Goal: Transaction & Acquisition: Register for event/course

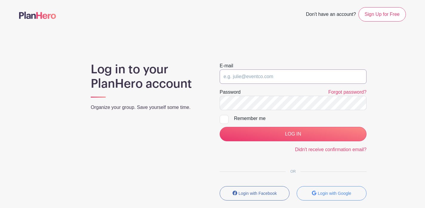
type input "lbsfapresident@gmail.com"
click at [293, 134] on input "LOG IN" at bounding box center [293, 134] width 147 height 14
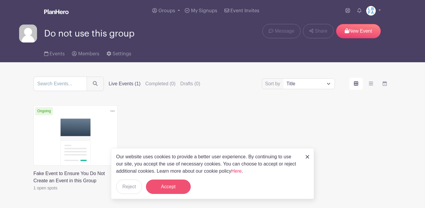
click at [167, 183] on button "Accept" at bounding box center [168, 186] width 45 height 14
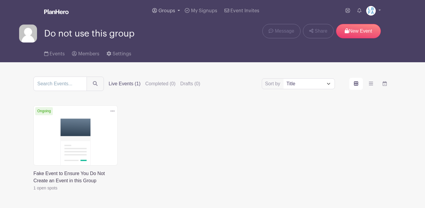
click at [173, 11] on span "Groups" at bounding box center [167, 10] width 17 height 5
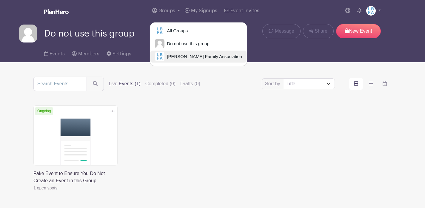
click at [166, 57] on span "[PERSON_NAME] Family Association" at bounding box center [204, 56] width 78 height 7
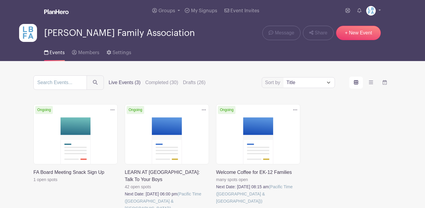
click at [216, 204] on link at bounding box center [216, 204] width 0 height 0
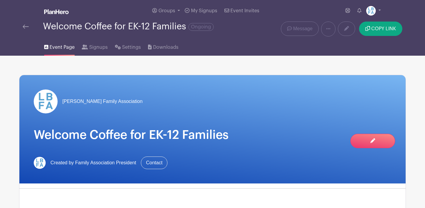
click at [282, 139] on h1 "Welcome Coffee for EK-12 Families" at bounding box center [213, 135] width 358 height 14
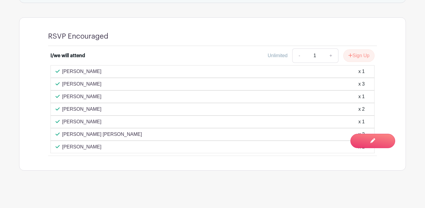
scroll to position [358, 0]
click at [180, 147] on div "RSVP Encouraged I/we will attend Unlimited - 1 + Sign Up [PERSON_NAME] x 1 [PER…" at bounding box center [213, 94] width 358 height 152
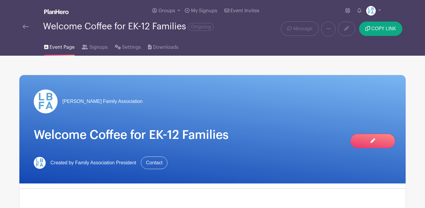
scroll to position [0, 0]
click at [23, 28] on img at bounding box center [26, 26] width 6 height 4
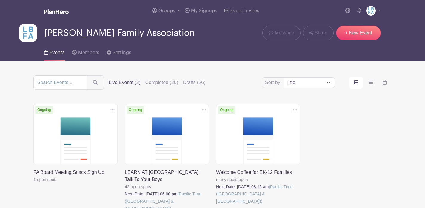
click at [125, 207] on link at bounding box center [125, 211] width 0 height 0
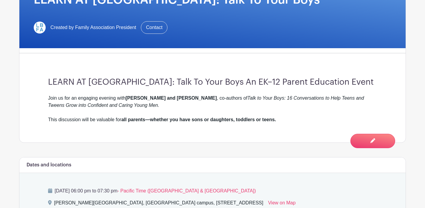
scroll to position [19, 0]
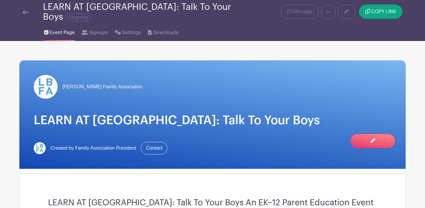
click at [28, 11] on div "LEARN AT [GEOGRAPHIC_DATA]: Talk To Your Boys Ongoing" at bounding box center [132, 12] width 219 height 20
click at [26, 10] on img at bounding box center [26, 12] width 6 height 4
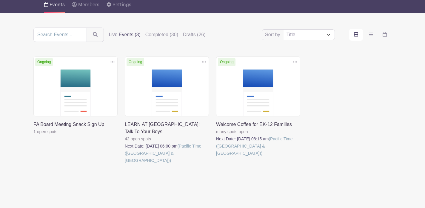
scroll to position [47, 0]
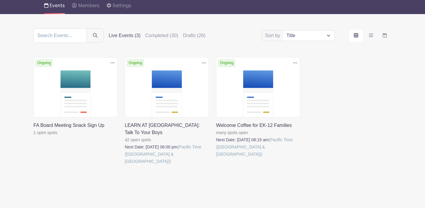
click at [216, 157] on link at bounding box center [216, 157] width 0 height 0
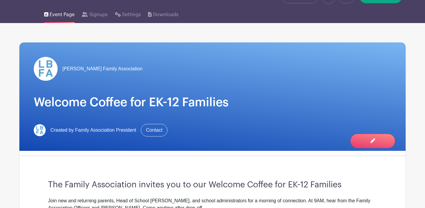
scroll to position [31, 0]
